Goal: Find specific page/section

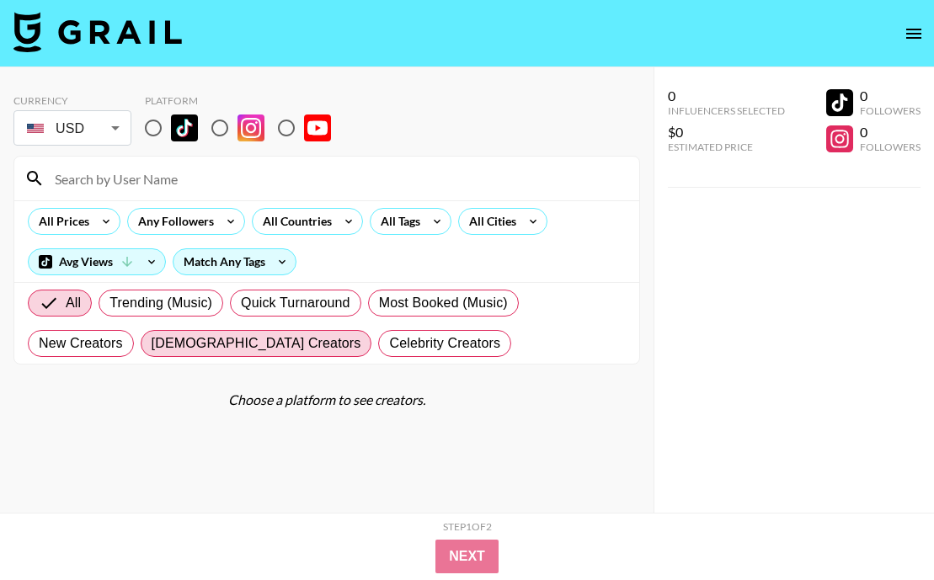
click at [195, 334] on span "[DEMOGRAPHIC_DATA] Creators" at bounding box center [257, 344] width 210 height 20
click at [152, 344] on input "[DEMOGRAPHIC_DATA] Creators" at bounding box center [152, 344] width 0 height 0
radio input "true"
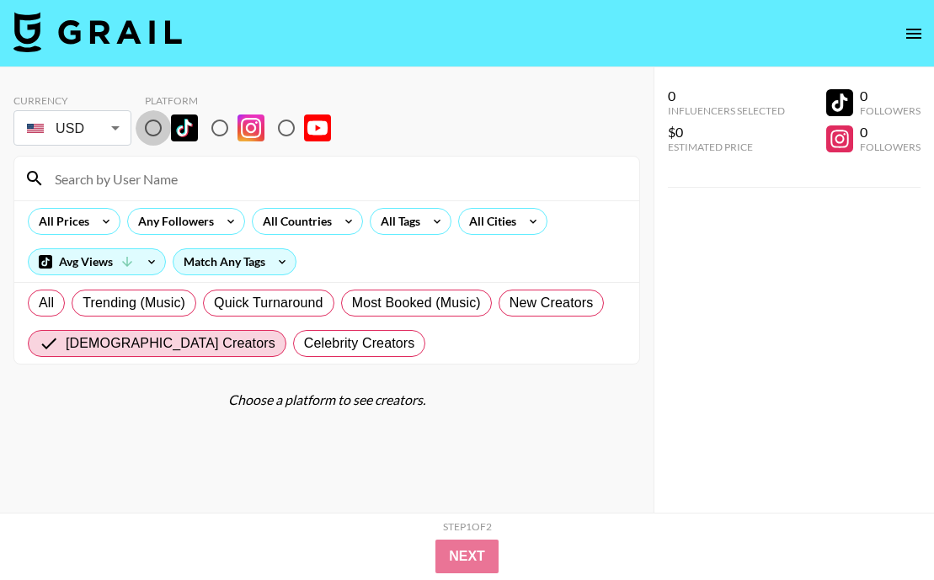
click at [152, 129] on input "radio" at bounding box center [153, 127] width 35 height 35
radio input "true"
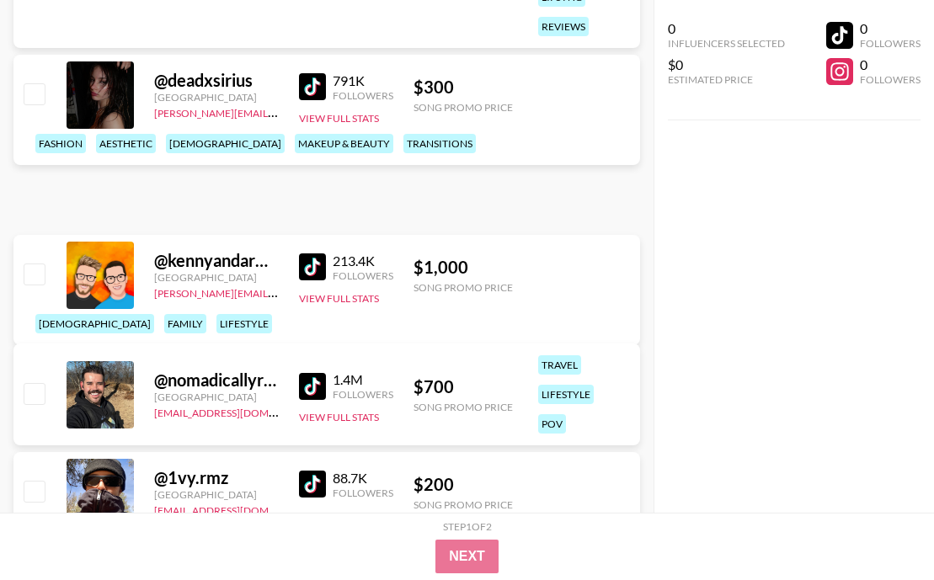
scroll to position [11489, 0]
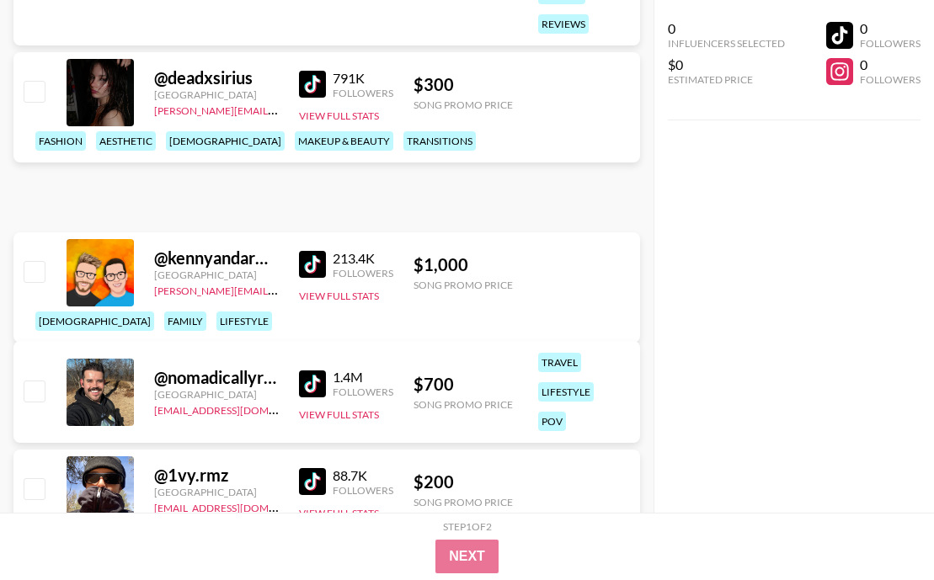
click at [210, 88] on div "@ deadxsirius" at bounding box center [216, 77] width 125 height 21
click at [104, 126] on div at bounding box center [100, 92] width 67 height 67
click at [107, 126] on div at bounding box center [100, 92] width 67 height 67
click at [195, 88] on div "@ deadxsirius" at bounding box center [216, 77] width 125 height 21
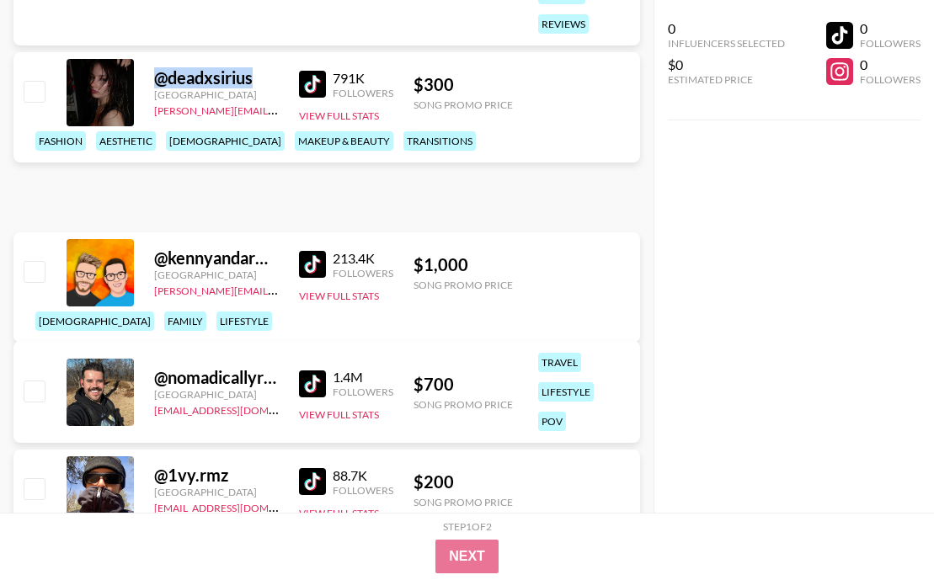
drag, startPoint x: 263, startPoint y: 129, endPoint x: 155, endPoint y: 128, distance: 107.8
click at [155, 88] on div "@ deadxsirius" at bounding box center [216, 77] width 125 height 21
copy div "@ deadxsirius"
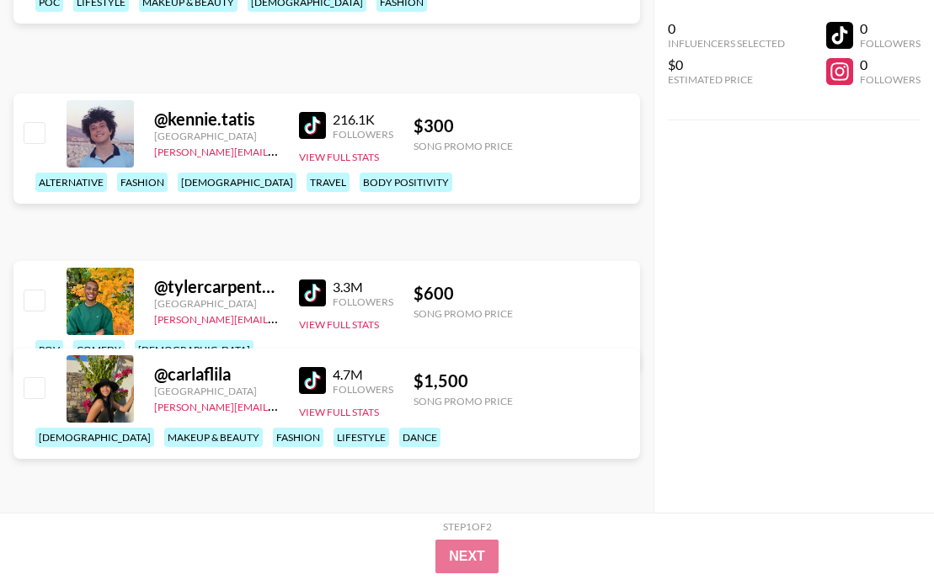
scroll to position [0, 0]
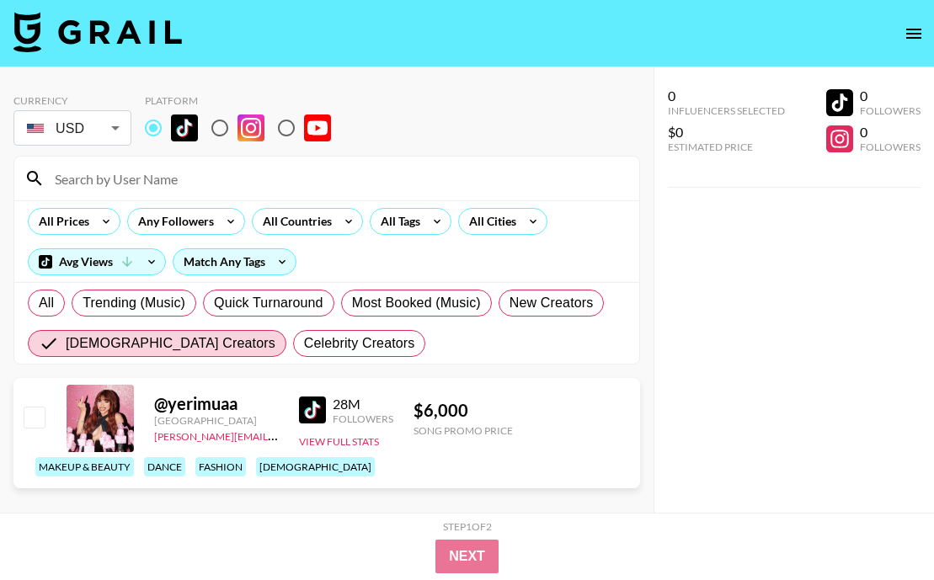
click at [120, 179] on input at bounding box center [337, 178] width 585 height 27
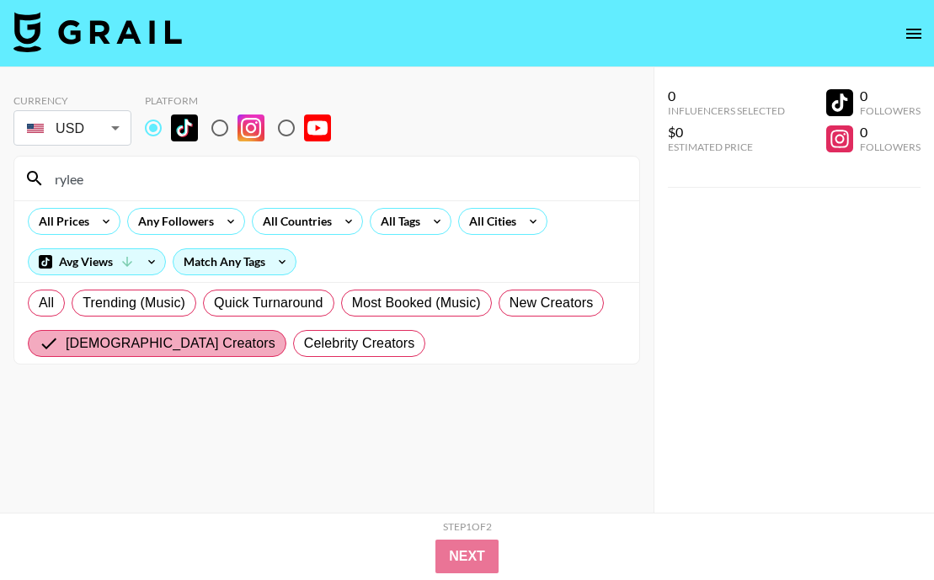
type input "rylee"
click at [149, 340] on span "[DEMOGRAPHIC_DATA] Creators" at bounding box center [171, 344] width 210 height 20
click at [66, 340] on input "[DEMOGRAPHIC_DATA] Creators" at bounding box center [52, 344] width 27 height 20
click at [42, 347] on input "[DEMOGRAPHIC_DATA] Creators" at bounding box center [52, 344] width 27 height 20
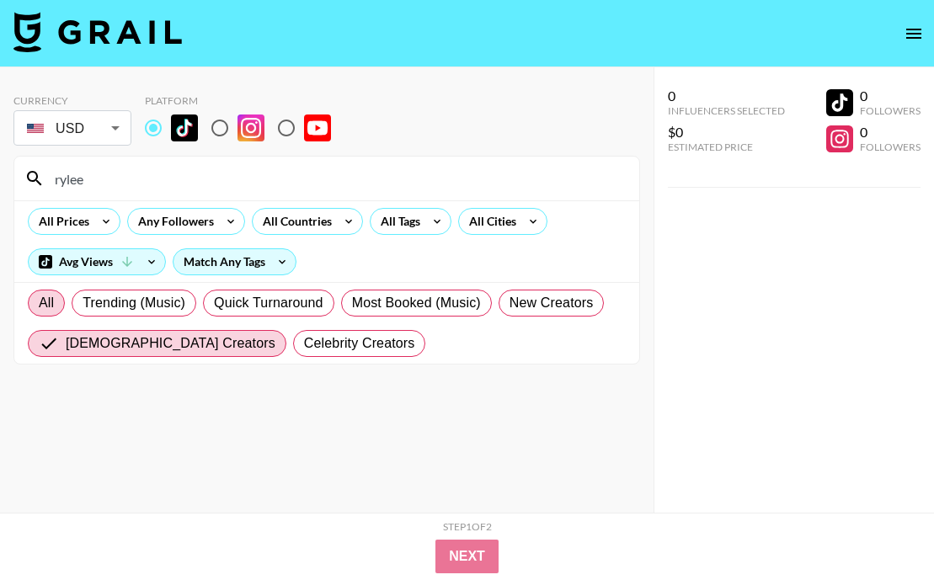
click at [45, 303] on span "All" at bounding box center [46, 303] width 15 height 20
click at [39, 303] on input "All" at bounding box center [39, 303] width 0 height 0
radio input "true"
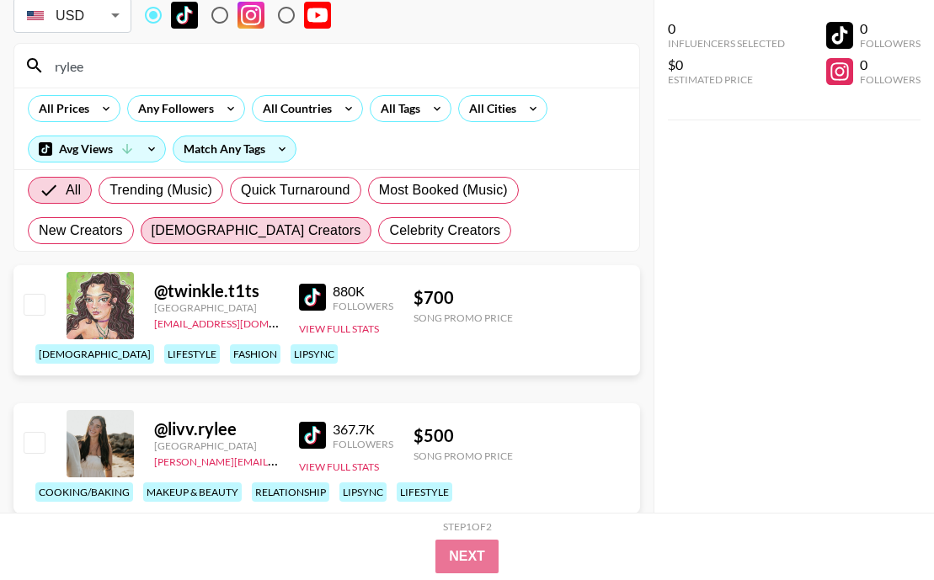
scroll to position [120, 0]
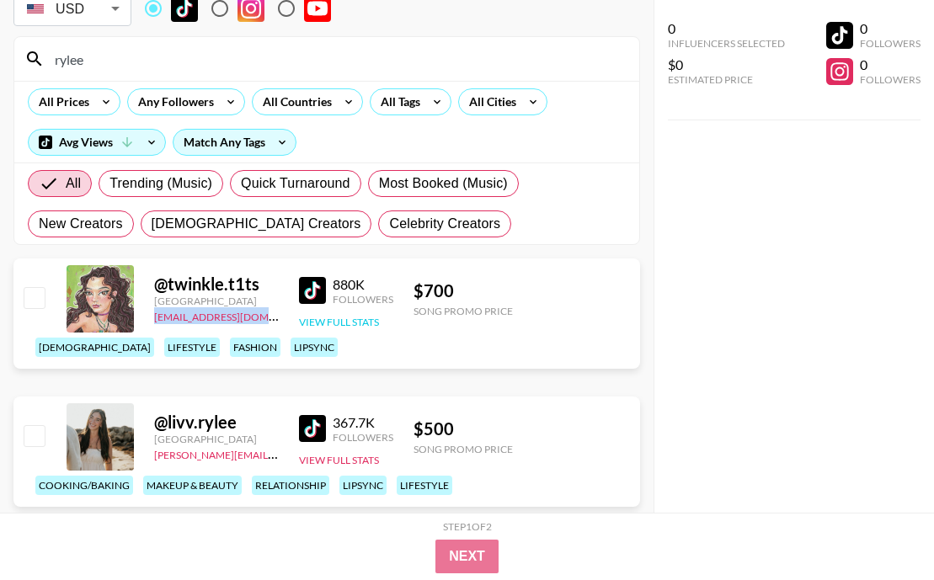
click at [334, 329] on button "View Full Stats" at bounding box center [339, 322] width 80 height 13
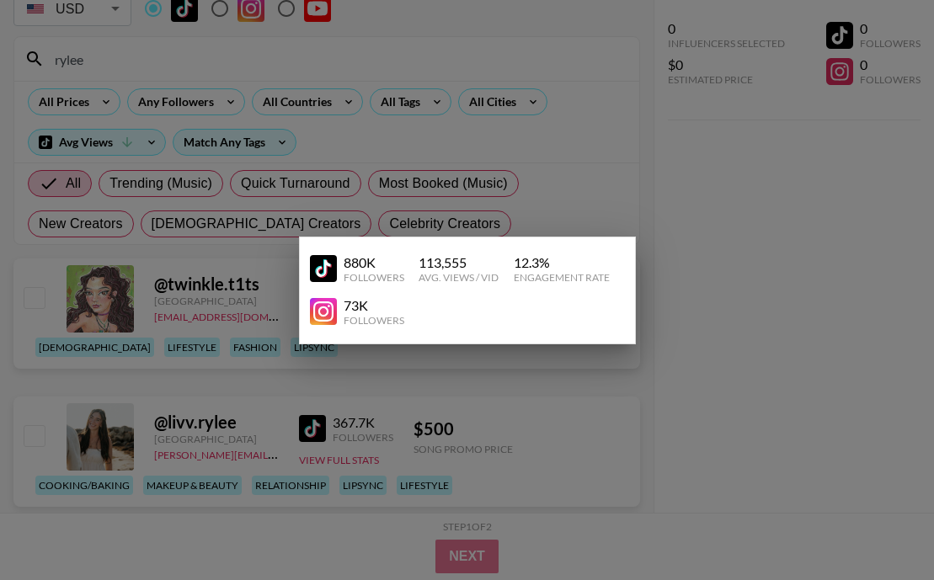
click at [334, 347] on div at bounding box center [467, 290] width 934 height 580
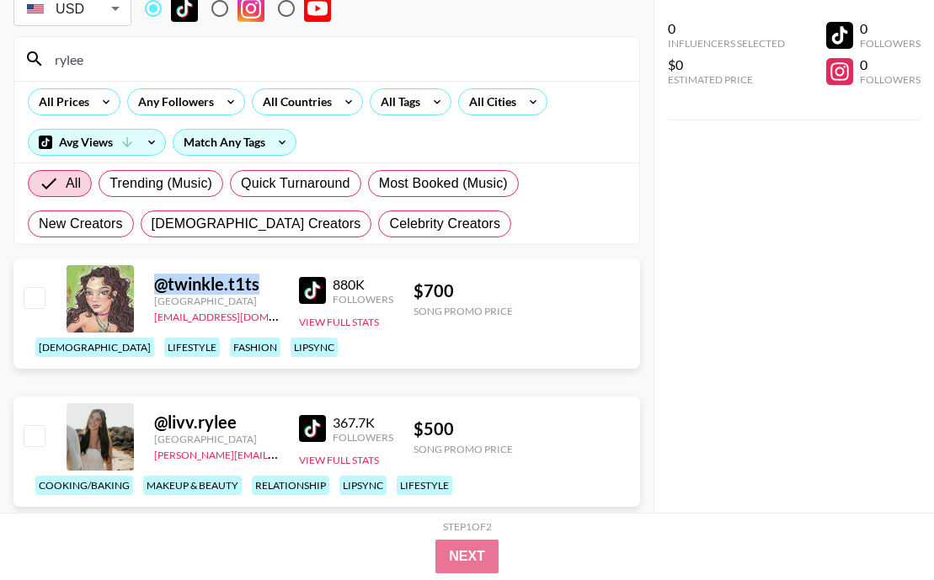
drag, startPoint x: 266, startPoint y: 307, endPoint x: 163, endPoint y: 307, distance: 102.8
click at [155, 295] on div "@ twinkle.t1ts" at bounding box center [216, 284] width 125 height 21
copy div "@ twinkle.t1ts"
